Goal: Task Accomplishment & Management: Complete application form

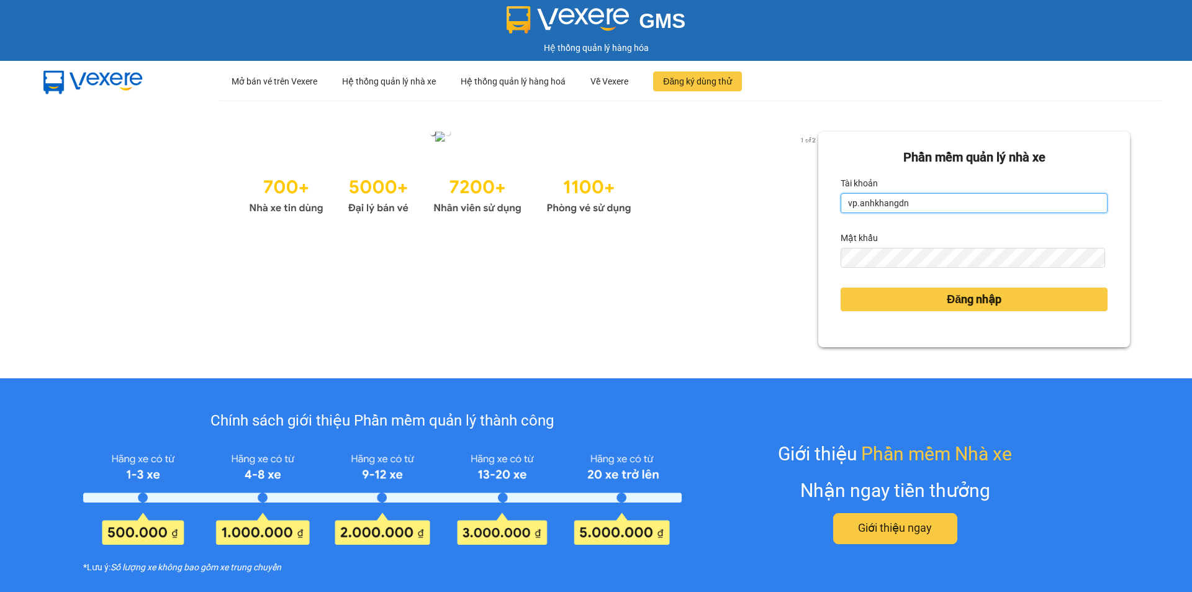
click at [895, 209] on input "vp.anhkhangdn" at bounding box center [974, 203] width 267 height 20
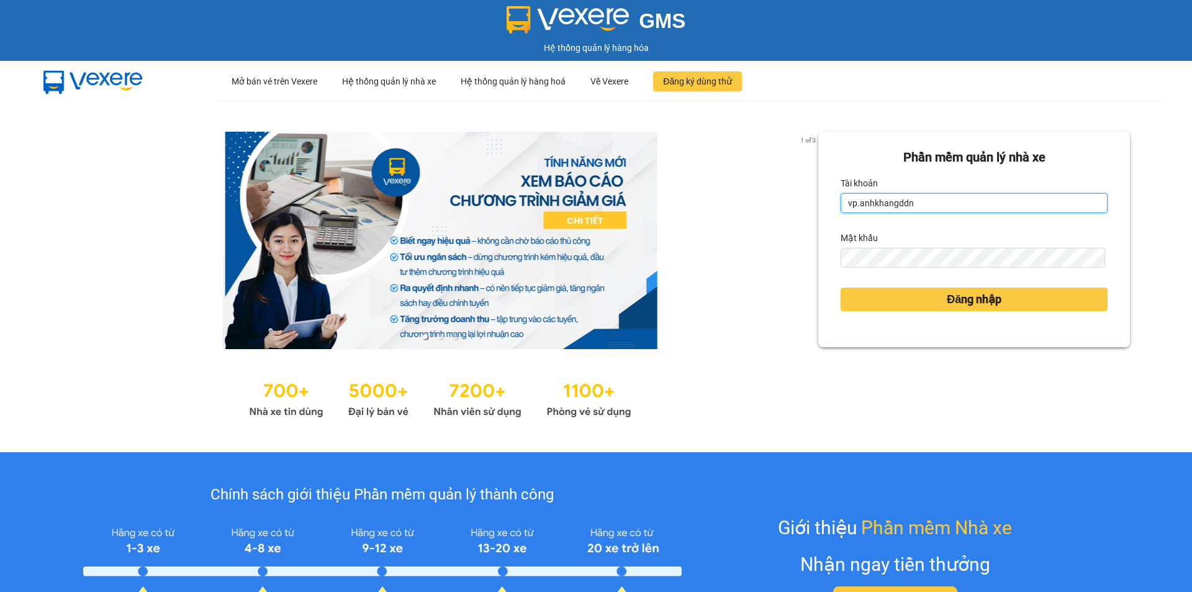
drag, startPoint x: 933, startPoint y: 205, endPoint x: 785, endPoint y: 225, distance: 149.2
click at [785, 225] on div "1 of 3 Phần mềm quản lý nhà xe Tài khoản vp.anhkhangddn Mật khẩu Đăng nhập" at bounding box center [596, 276] width 1192 height 351
drag, startPoint x: 959, startPoint y: 197, endPoint x: 785, endPoint y: 225, distance: 176.0
click at [785, 225] on div "1 of 3 Phần mềm quản lý nhà xe Tài khoản vp.anhkhangddnd Mật khẩu Đăng nhập" at bounding box center [596, 276] width 1192 height 351
type input "v"
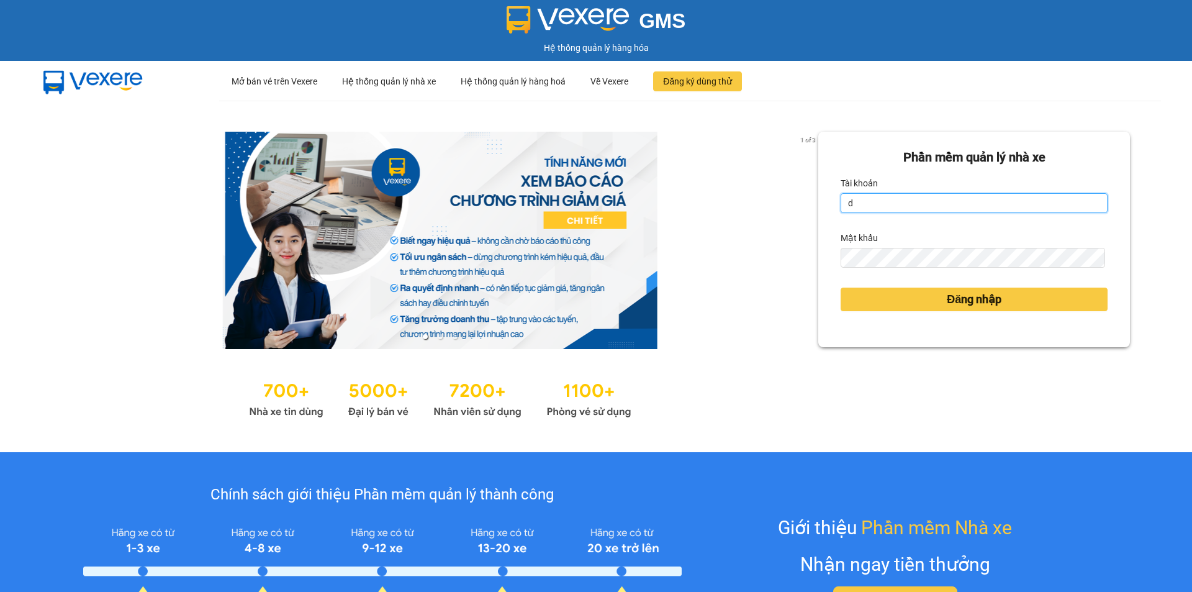
type input "dinhvu.anhkhangdn"
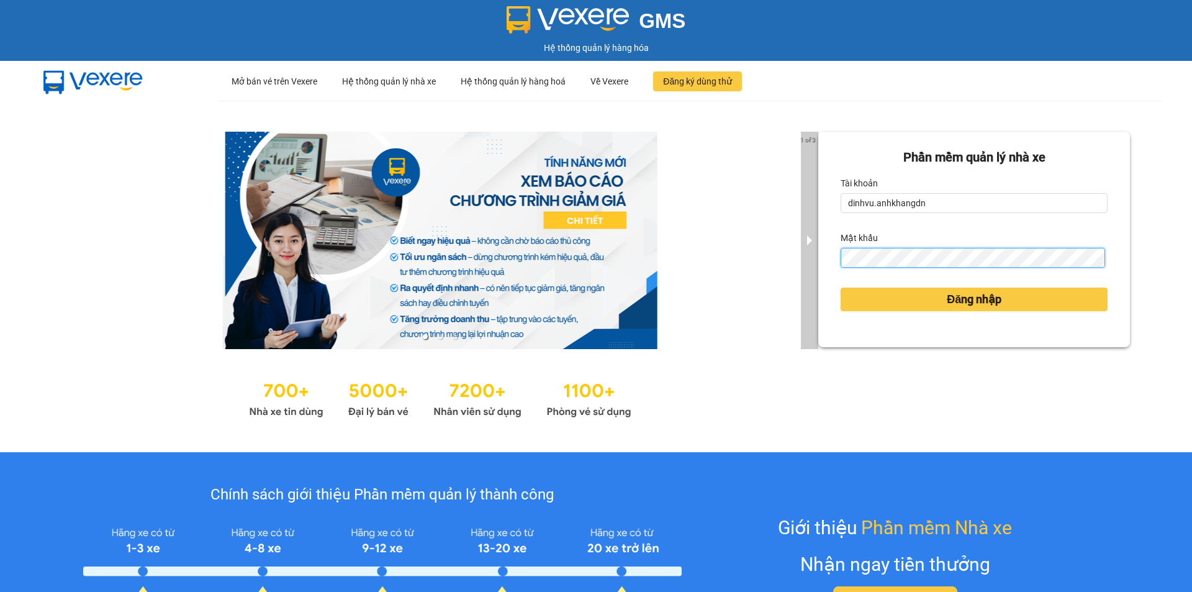
click at [800, 256] on div "1 of 3 Phần mềm quản lý nhà xe Tài khoản dinhvu.anhkhangdn Mật khẩu Đăng nhập" at bounding box center [596, 276] width 1192 height 351
click at [841, 288] on button "Đăng nhập" at bounding box center [974, 300] width 267 height 24
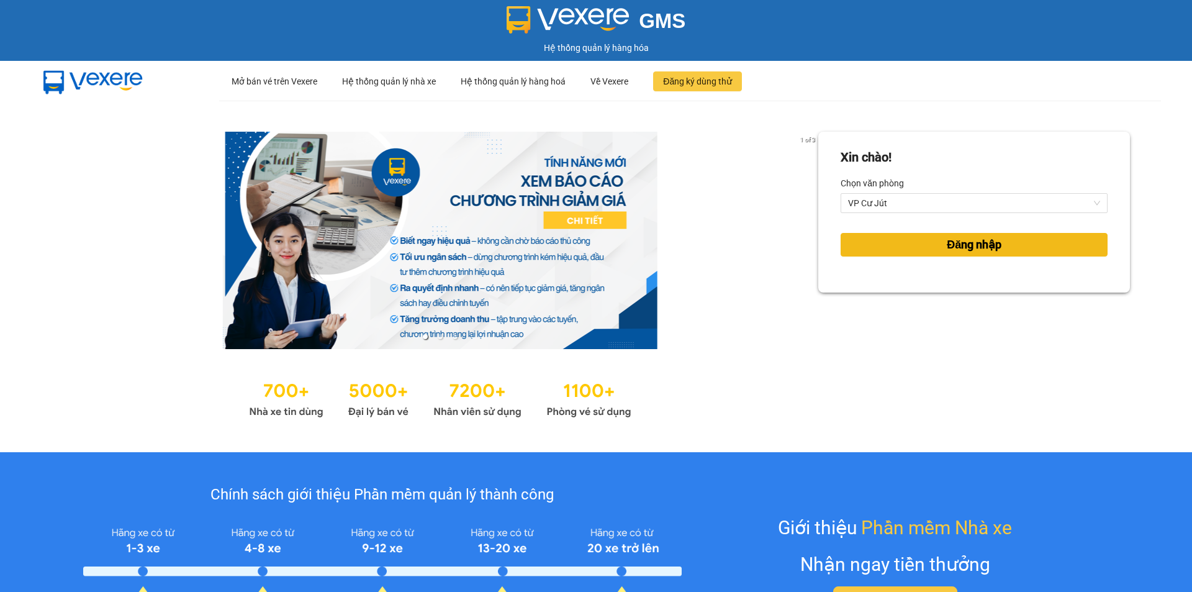
drag, startPoint x: 1051, startPoint y: 248, endPoint x: 1057, endPoint y: 235, distance: 14.2
click at [1051, 248] on button "Đăng nhập" at bounding box center [974, 245] width 267 height 24
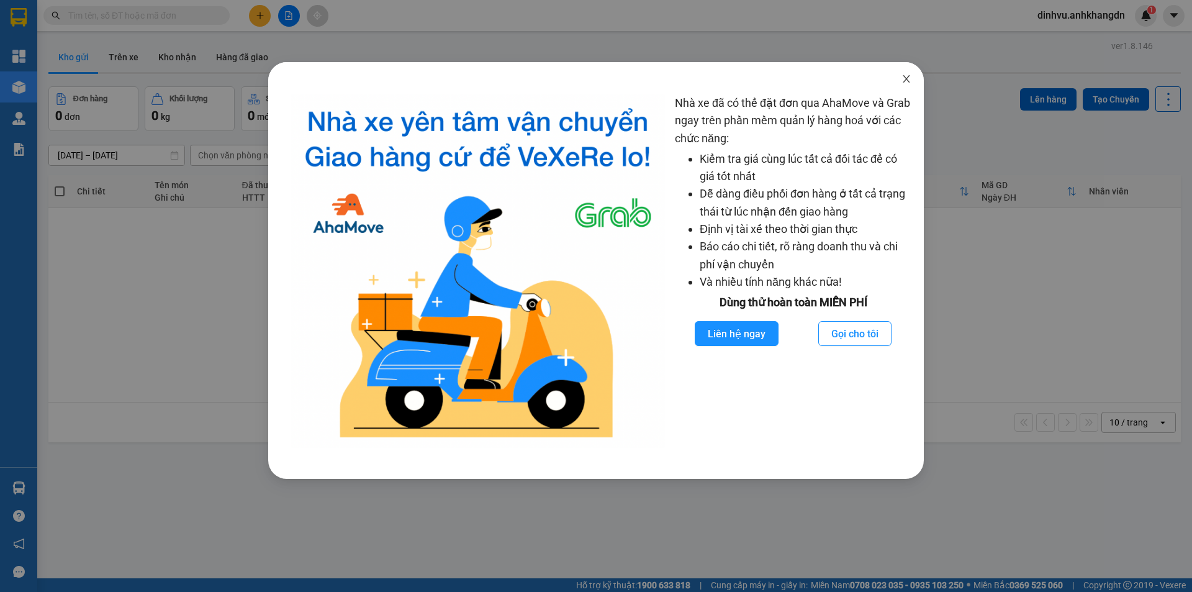
click at [913, 83] on span "Close" at bounding box center [906, 79] width 35 height 35
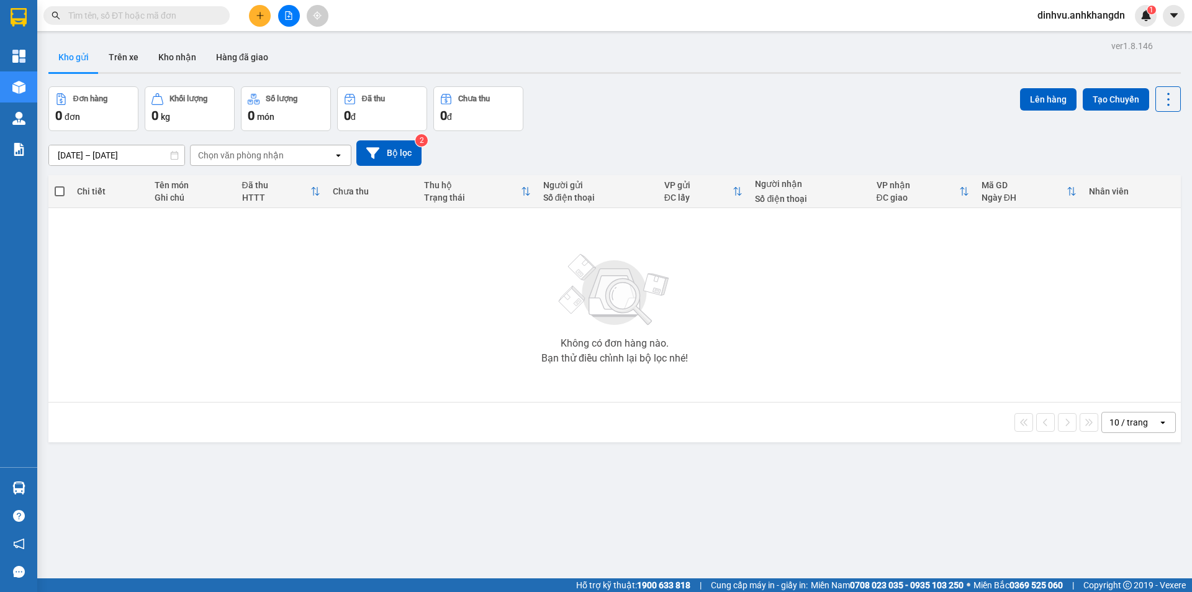
click at [211, 7] on span at bounding box center [136, 15] width 186 height 19
click at [206, 9] on input "text" at bounding box center [141, 16] width 147 height 14
paste input "VPCJ1110250002"
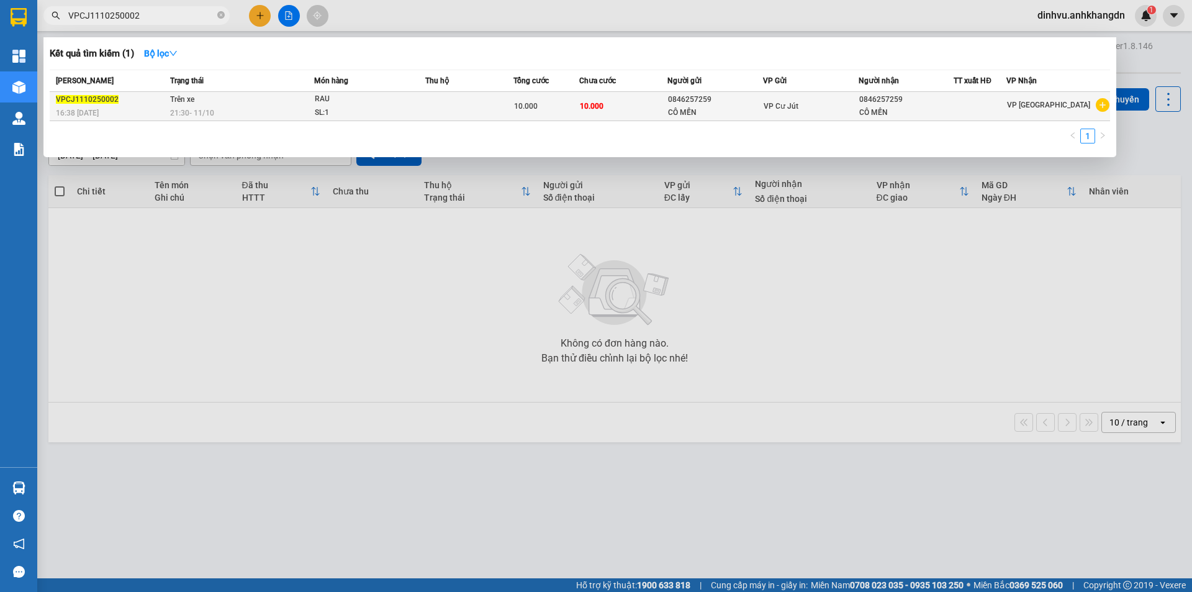
type input "VPCJ1110250002"
click at [607, 102] on td "10.000" at bounding box center [623, 106] width 88 height 29
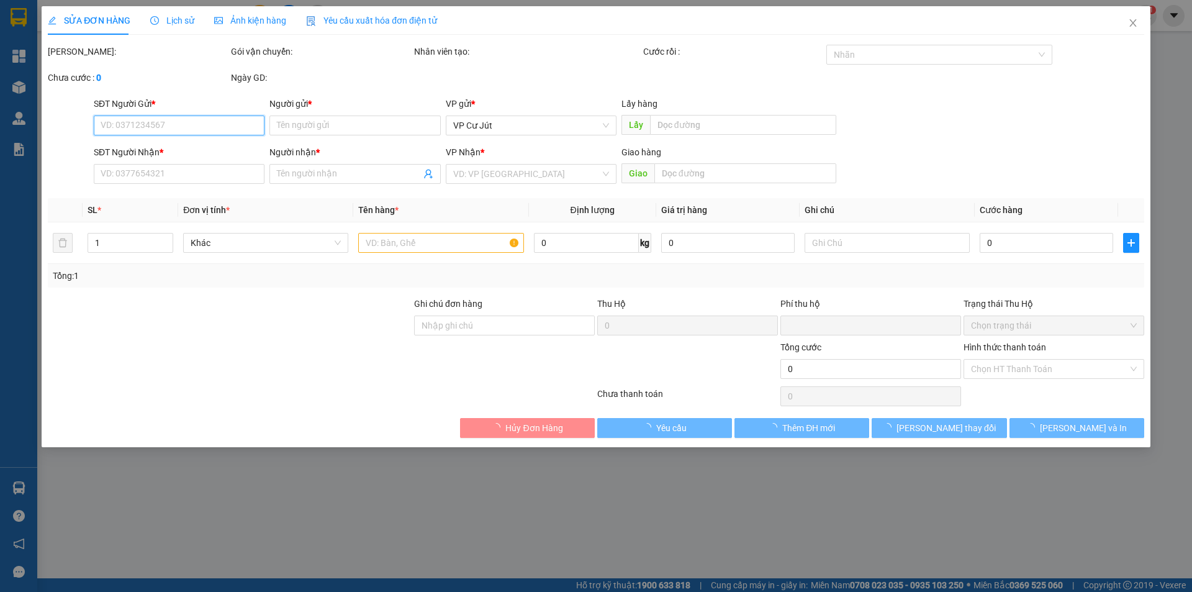
type input "0846257259"
type input "CÔ MẾN"
type input "0846257259"
type input "CÔ MẾN"
type input "0"
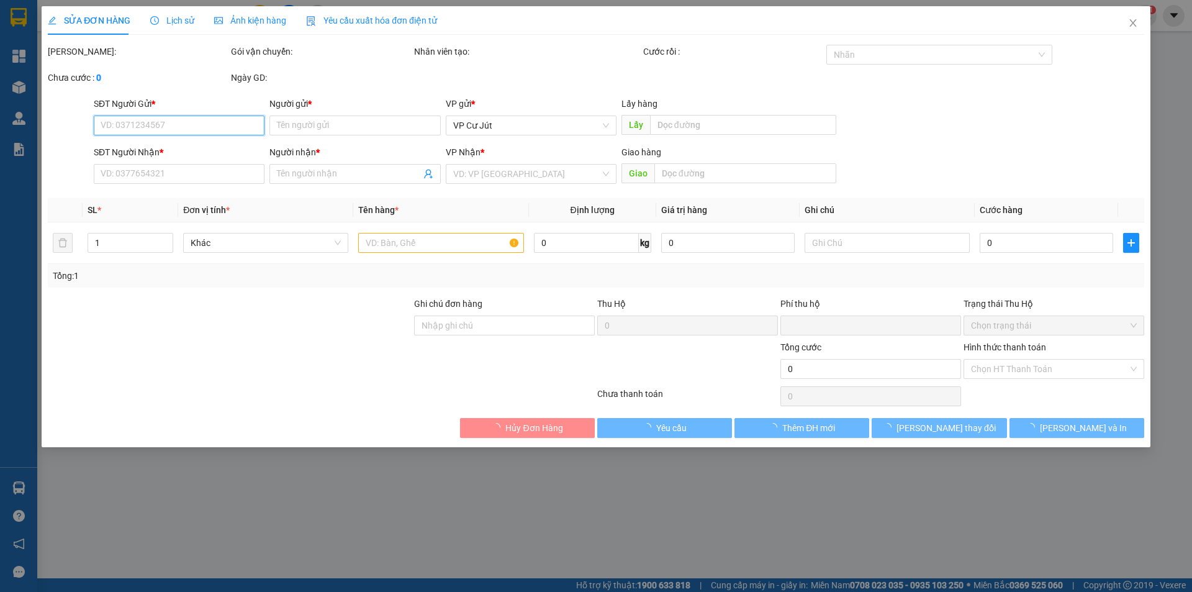
type input "10.000"
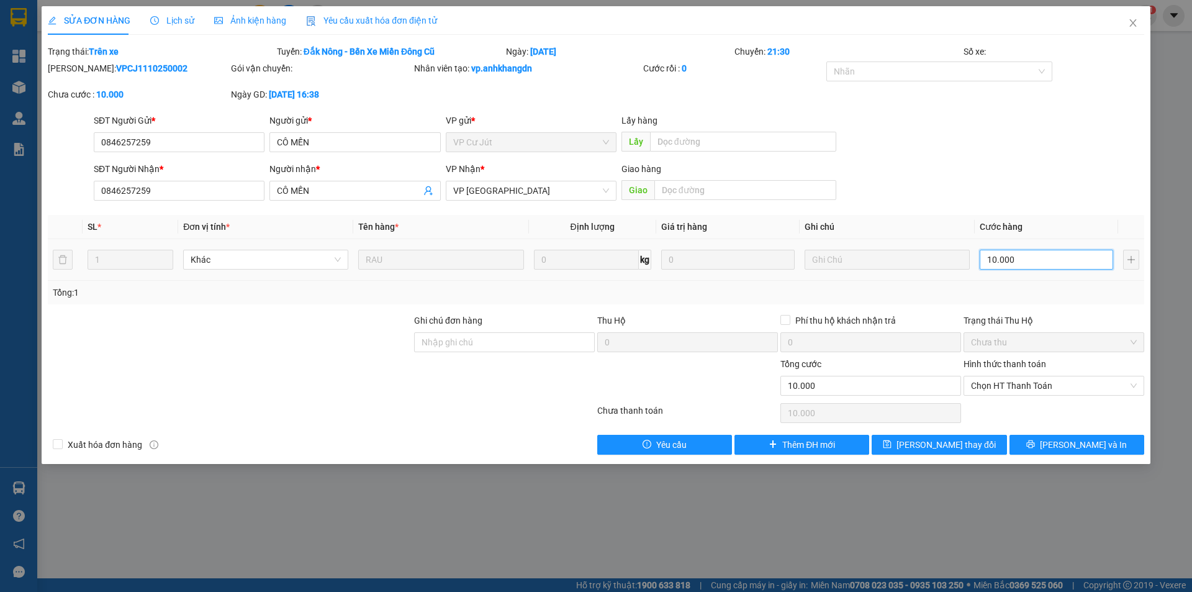
click at [1028, 253] on input "10.000" at bounding box center [1047, 260] width 134 height 20
type input "0"
type input "10"
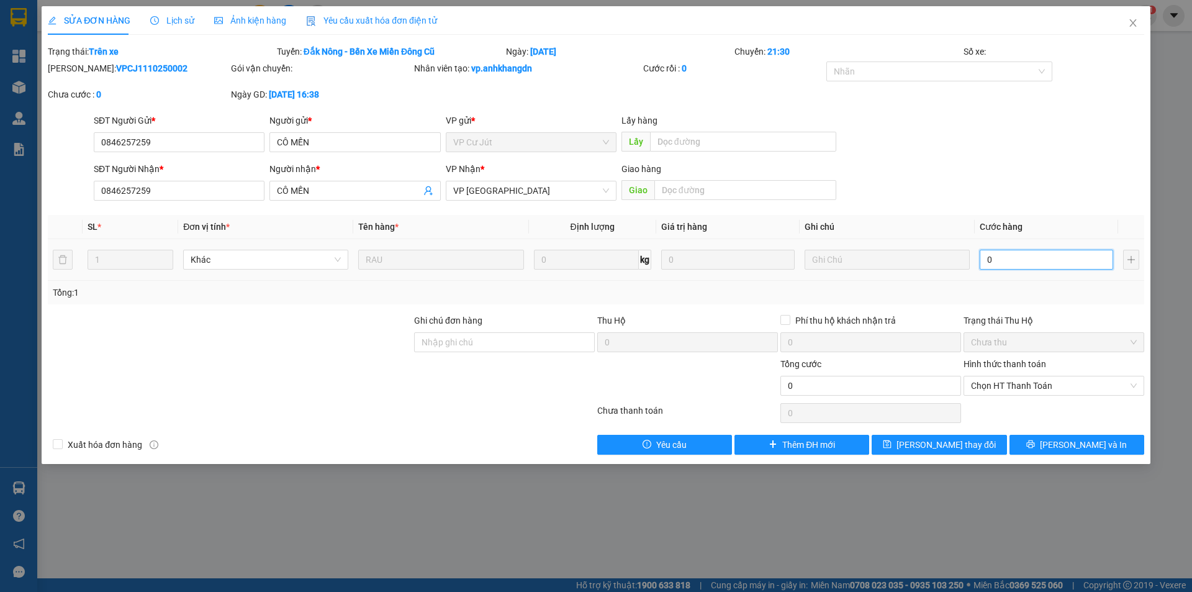
type input "10"
type input "103"
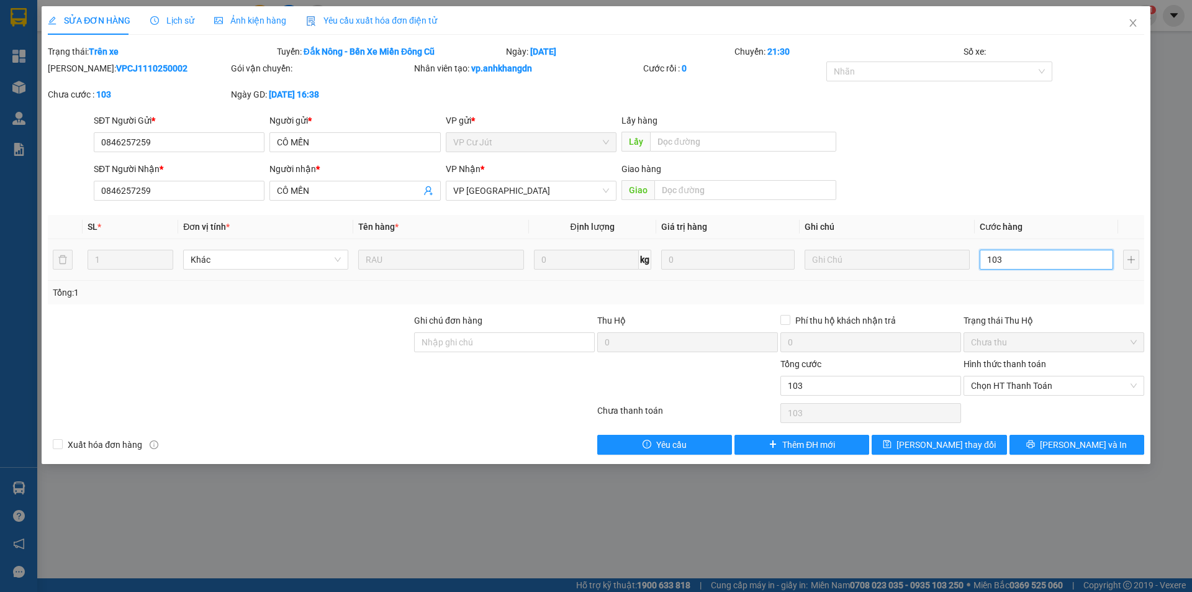
type input "10"
type input "130"
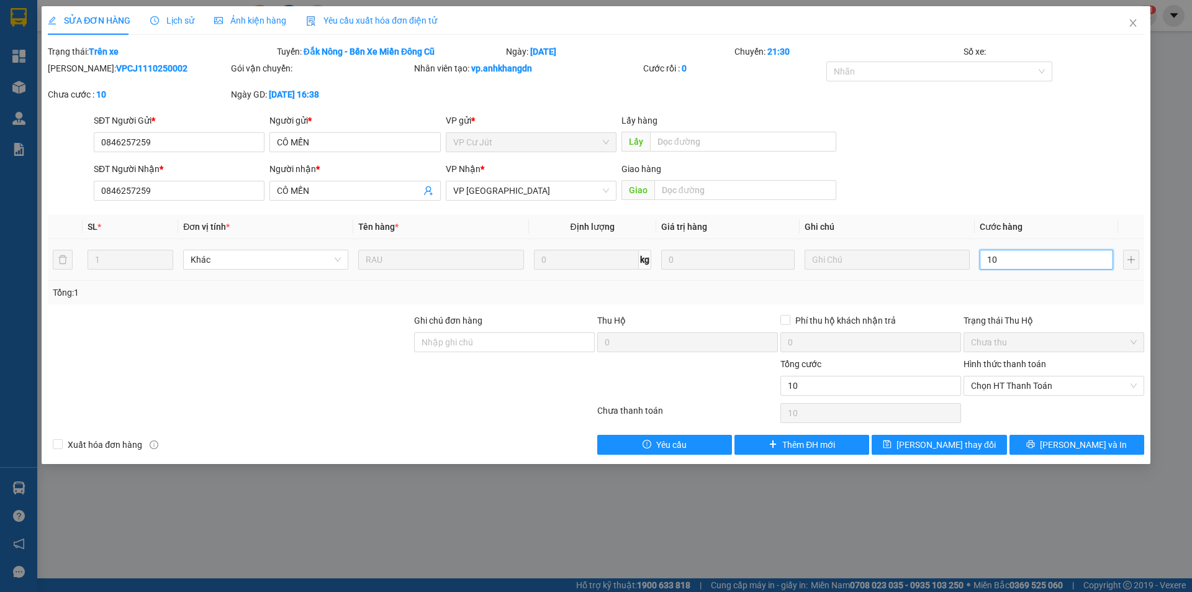
type input "130"
type input "1.300"
type input "13.000"
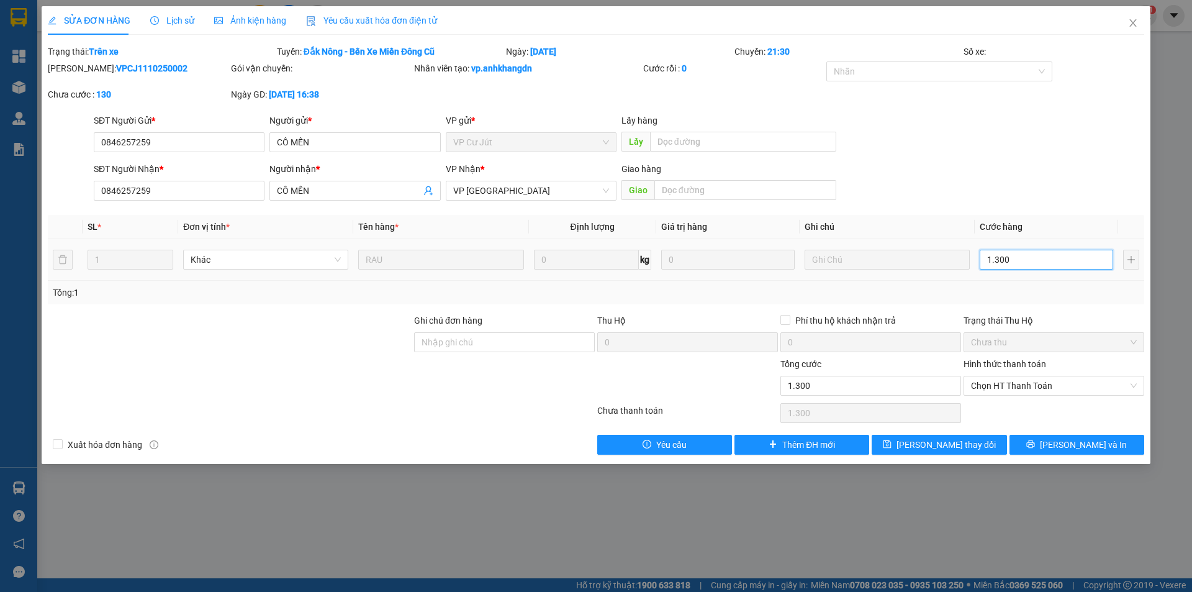
type input "13.000"
type input "130.000"
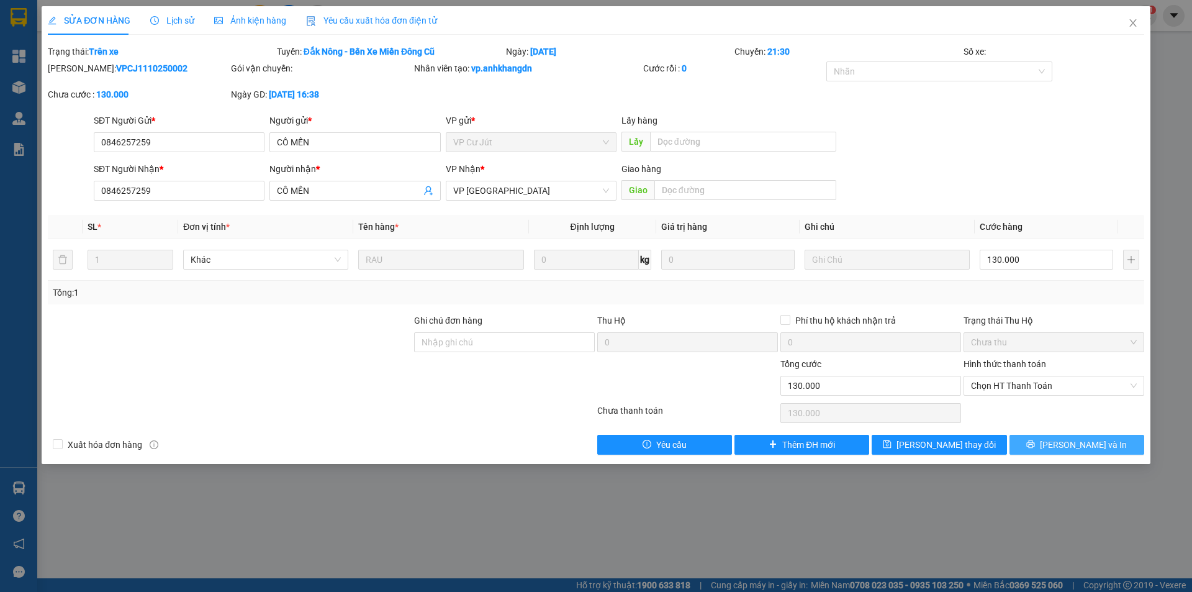
click at [1066, 438] on button "[PERSON_NAME] và In" at bounding box center [1077, 445] width 135 height 20
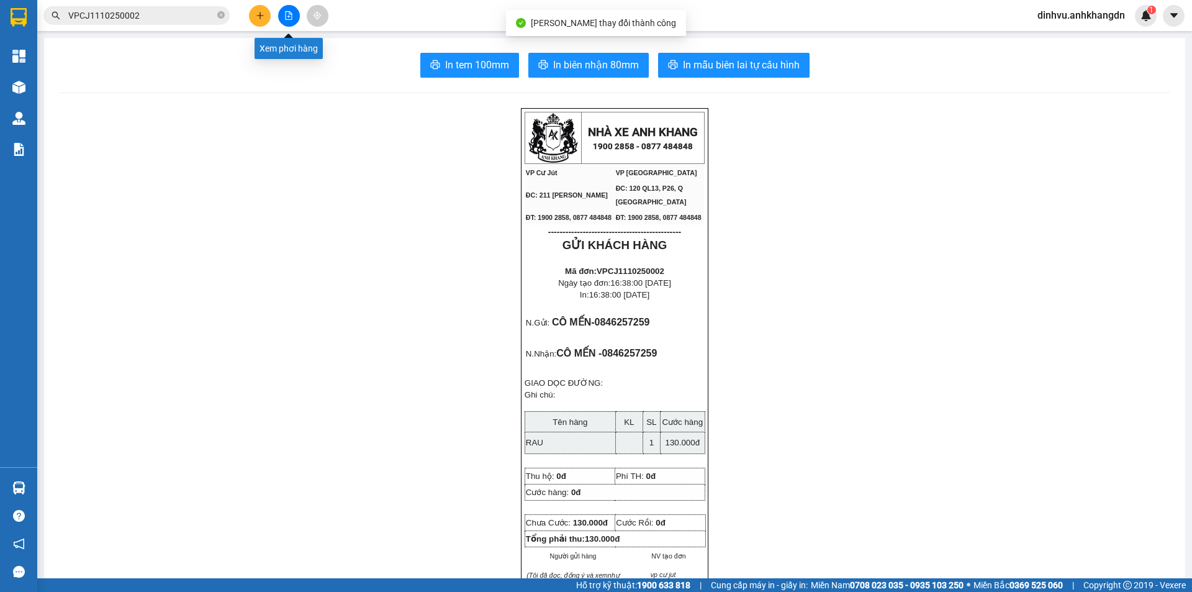
click at [294, 14] on button at bounding box center [289, 16] width 22 height 22
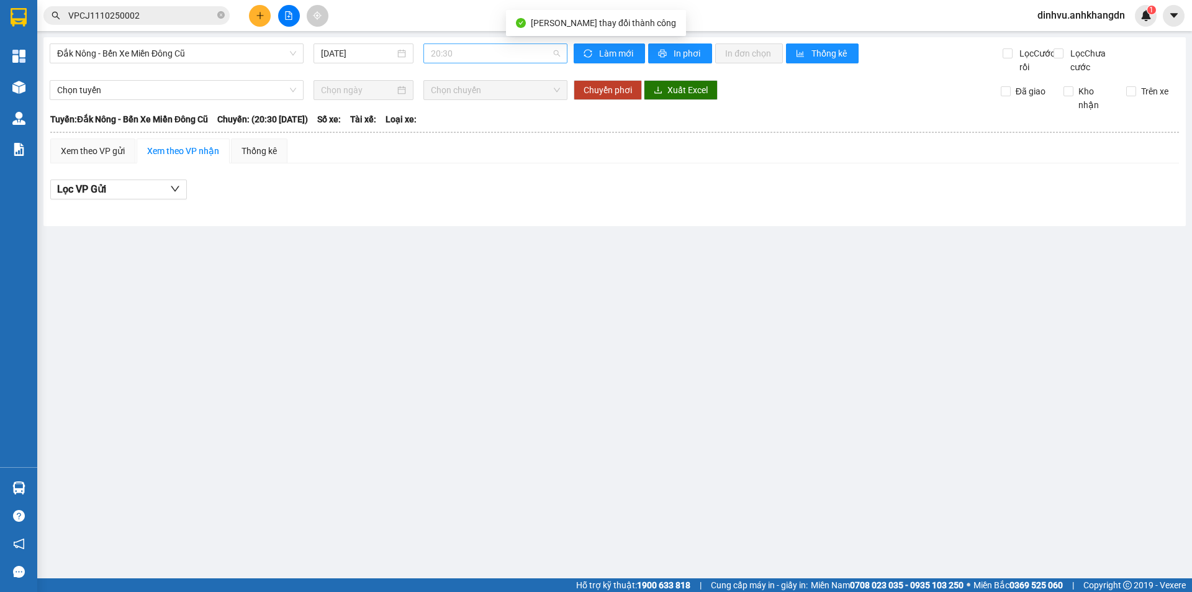
click at [464, 58] on span "20:30" at bounding box center [495, 53] width 129 height 19
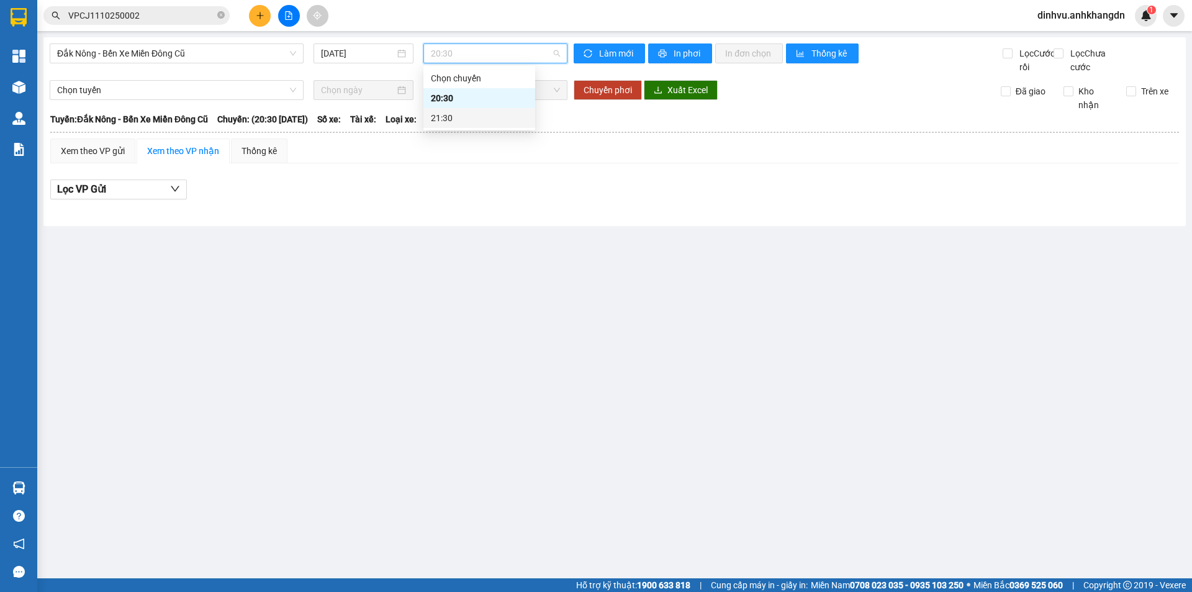
click at [477, 114] on div "21:30" at bounding box center [479, 118] width 97 height 14
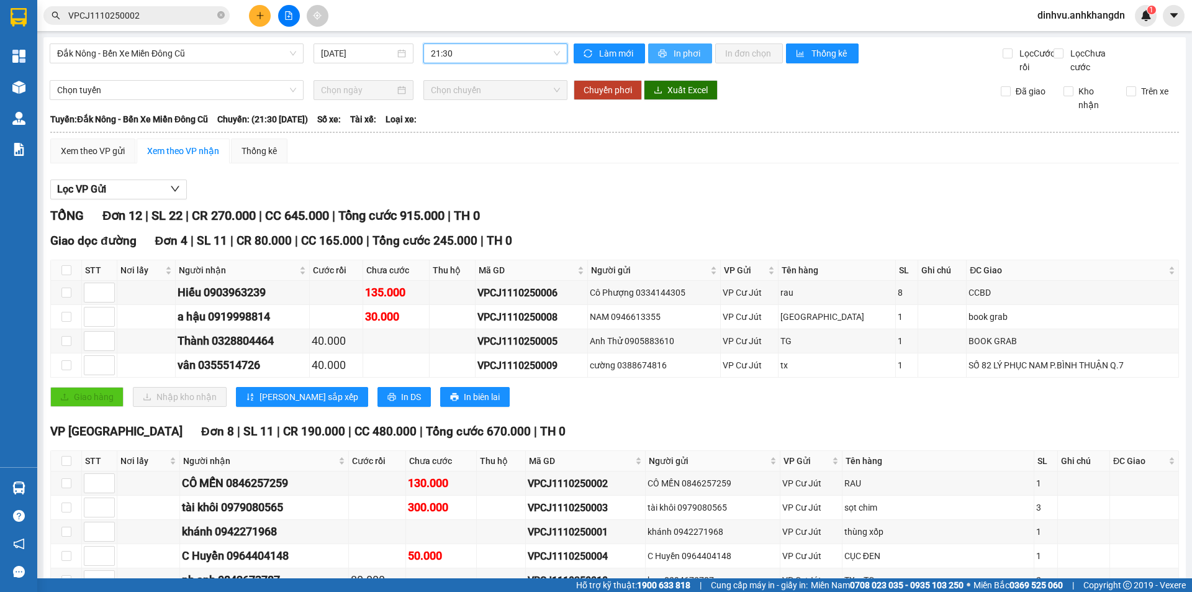
click at [664, 55] on button "In phơi" at bounding box center [680, 53] width 64 height 20
